Goal: Transaction & Acquisition: Purchase product/service

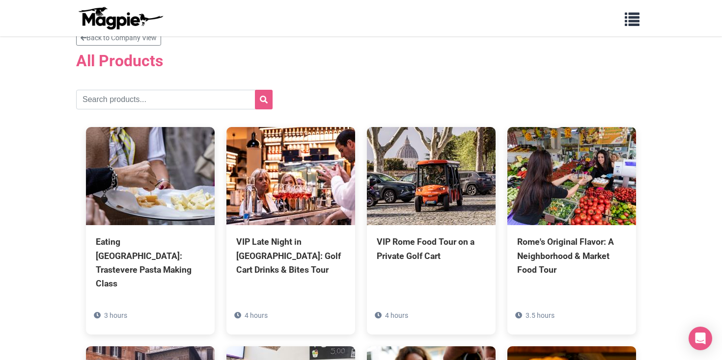
scroll to position [11, 0]
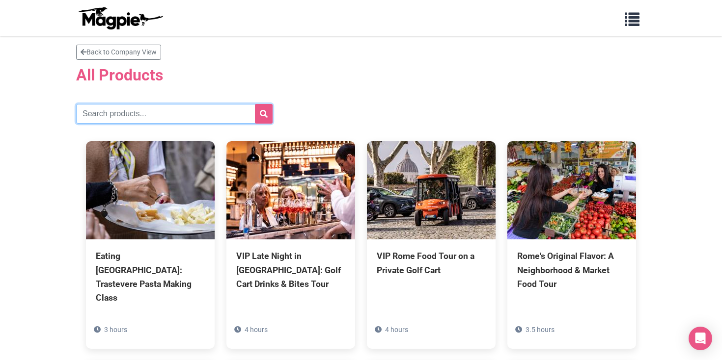
click at [154, 114] on input "text" at bounding box center [174, 114] width 196 height 20
type input "[GEOGRAPHIC_DATA]"
click at [255, 104] on button "submit" at bounding box center [264, 114] width 18 height 20
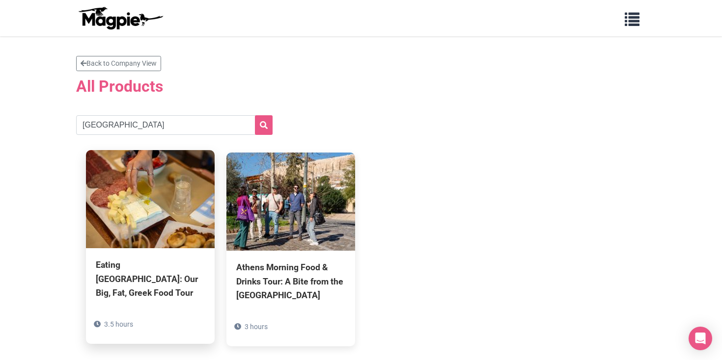
click at [137, 269] on div "Eating Athens: Our Big, Fat, Greek Food Tour" at bounding box center [150, 278] width 109 height 41
